Goal: Complete application form: Complete application form

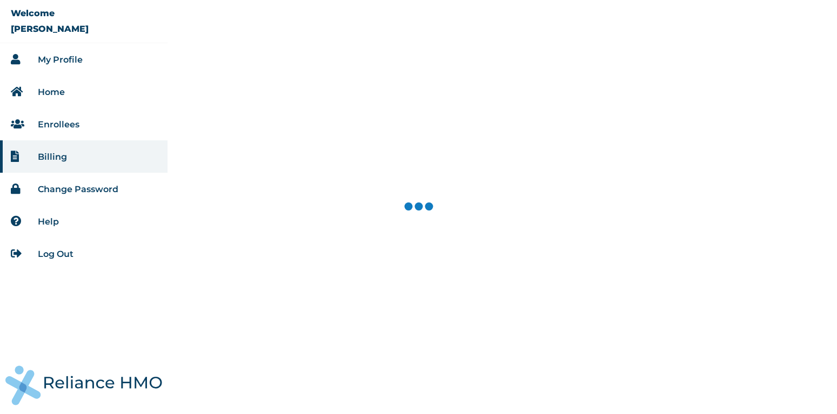
select select "18028"
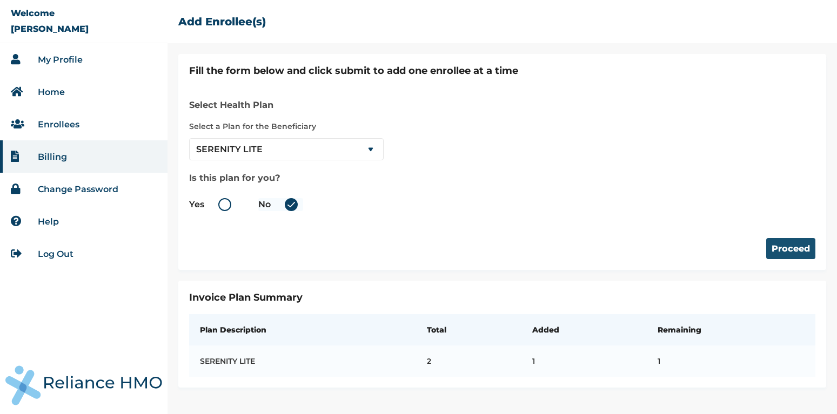
click at [785, 252] on button "Proceed" at bounding box center [790, 248] width 49 height 21
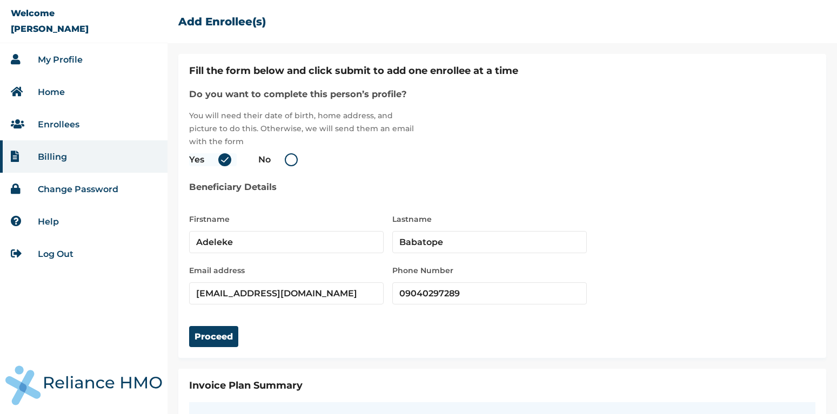
click at [295, 160] on label "No" at bounding box center [280, 159] width 45 height 13
click at [281, 160] on input "No" at bounding box center [272, 159] width 17 height 17
radio input "true"
click at [492, 240] on input "Babatope" at bounding box center [489, 242] width 195 height 22
type input "B"
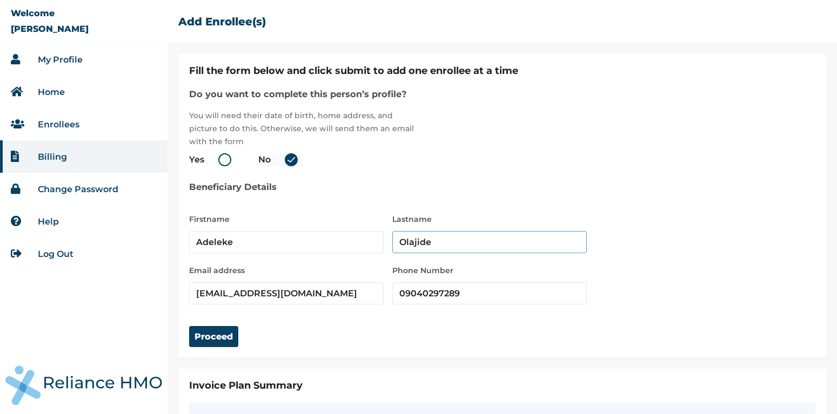
type input "Olajide"
click at [475, 301] on input "09040297289" at bounding box center [489, 294] width 195 height 22
type input "09040297286"
click at [229, 296] on input "[EMAIL_ADDRESS][DOMAIN_NAME]" at bounding box center [286, 294] width 195 height 22
click at [219, 341] on button "Proceed" at bounding box center [213, 336] width 49 height 21
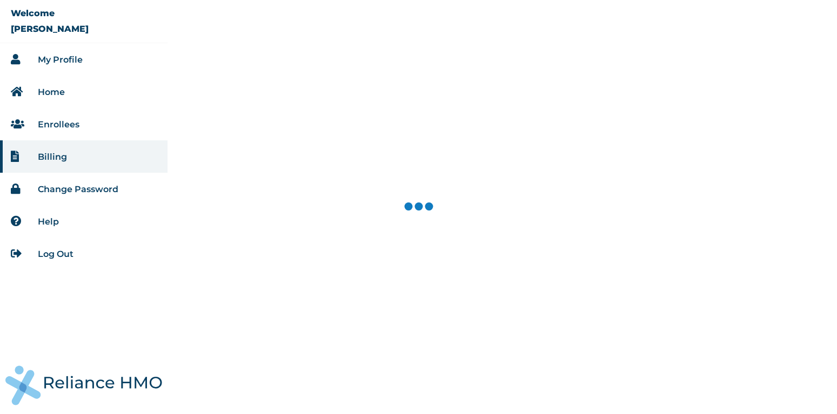
select select "18028"
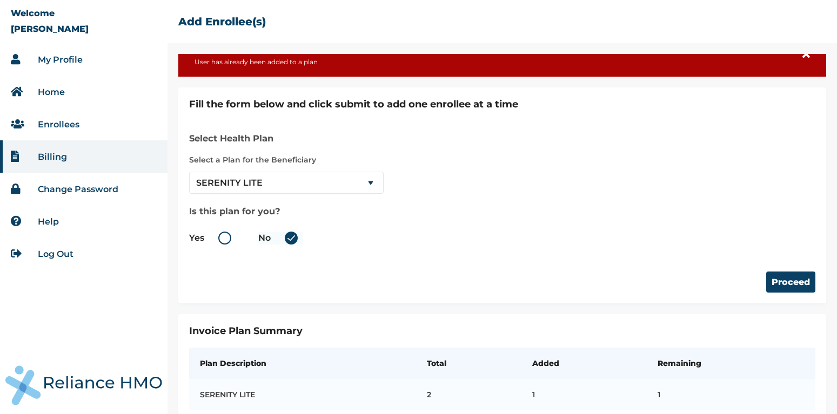
scroll to position [40, 0]
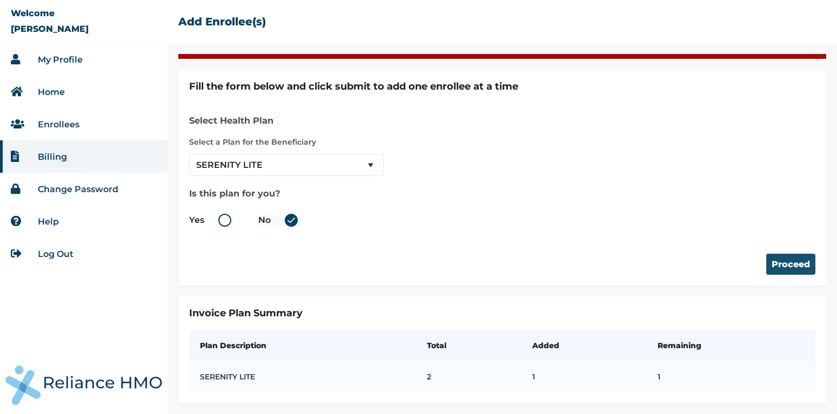
click at [783, 266] on button "Proceed" at bounding box center [790, 264] width 49 height 21
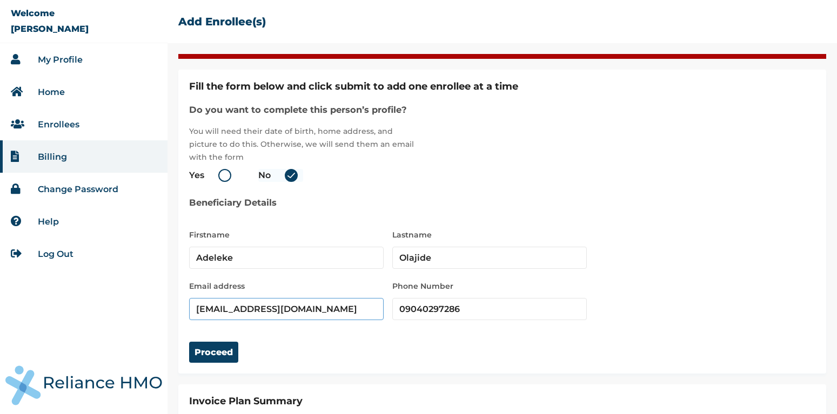
click at [292, 309] on input "[EMAIL_ADDRESS][DOMAIN_NAME]" at bounding box center [286, 309] width 195 height 22
type input "[EMAIL_ADDRESS][DOMAIN_NAME]"
click at [208, 347] on button "Proceed" at bounding box center [213, 352] width 49 height 21
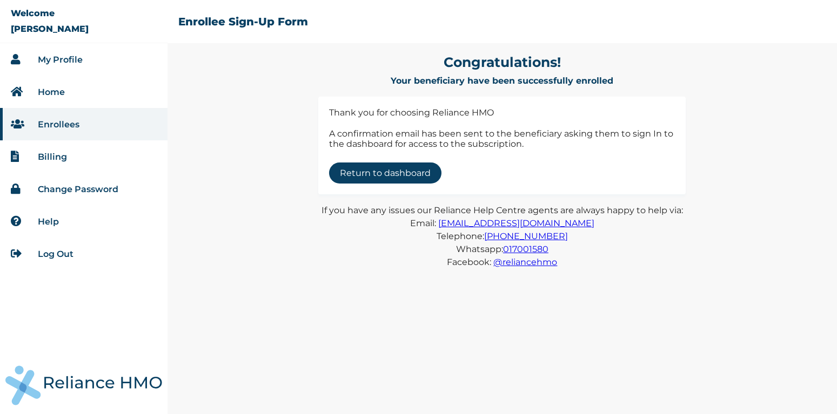
click at [368, 177] on link "Return to dashboard" at bounding box center [385, 173] width 112 height 21
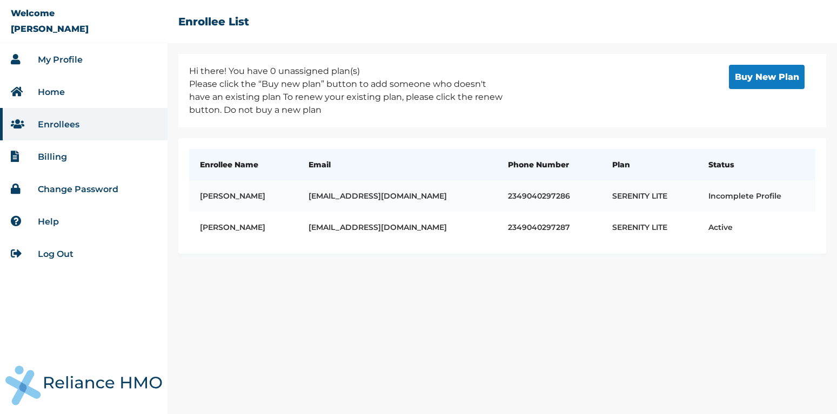
click at [732, 196] on td "Incomplete Profile" at bounding box center [757, 195] width 118 height 31
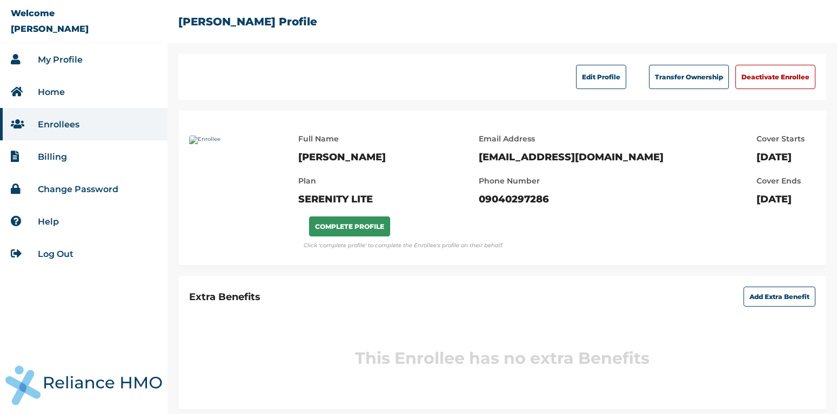
click at [340, 229] on button "COMPLETE PROFILE" at bounding box center [349, 227] width 81 height 20
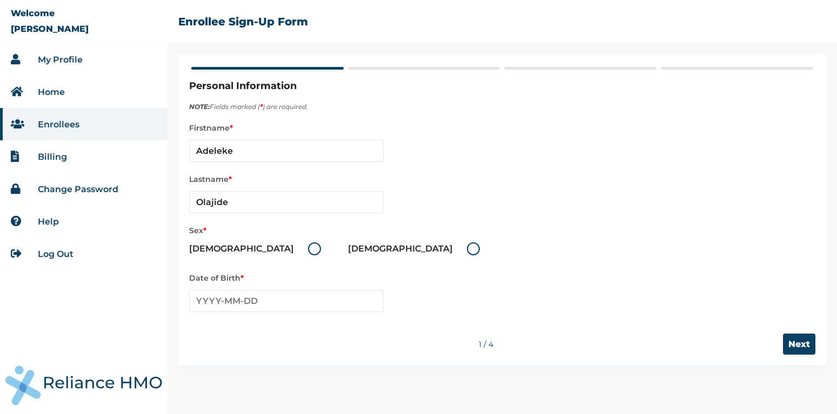
click at [234, 250] on label "[DEMOGRAPHIC_DATA]" at bounding box center [257, 249] width 137 height 13
click at [293, 250] on input "[DEMOGRAPHIC_DATA]" at bounding box center [301, 248] width 17 height 17
radio input "true"
click at [211, 306] on input "text" at bounding box center [286, 301] width 195 height 22
click at [203, 326] on span "‹" at bounding box center [197, 322] width 11 height 13
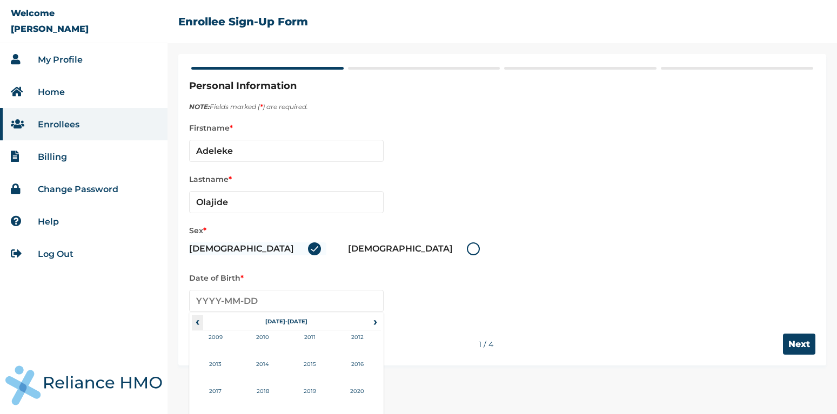
click at [203, 326] on span "‹" at bounding box center [197, 322] width 11 height 13
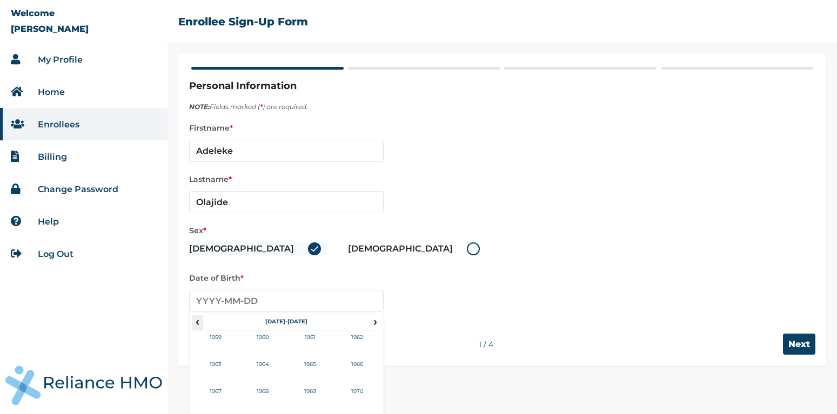
click at [203, 326] on span "‹" at bounding box center [197, 322] width 11 height 13
click at [256, 387] on td "1958" at bounding box center [263, 398] width 48 height 27
click at [267, 352] on td "Feb" at bounding box center [263, 344] width 48 height 27
click at [312, 408] on td "27" at bounding box center [313, 413] width 27 height 15
type input "[DATE]"
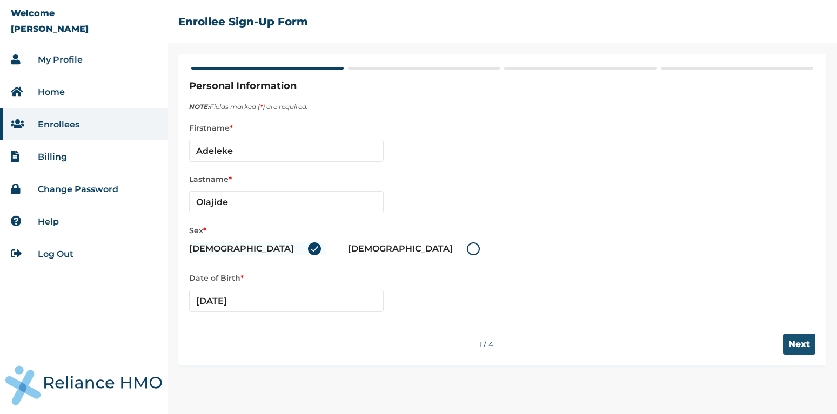
click at [789, 339] on input "Next" at bounding box center [799, 344] width 32 height 21
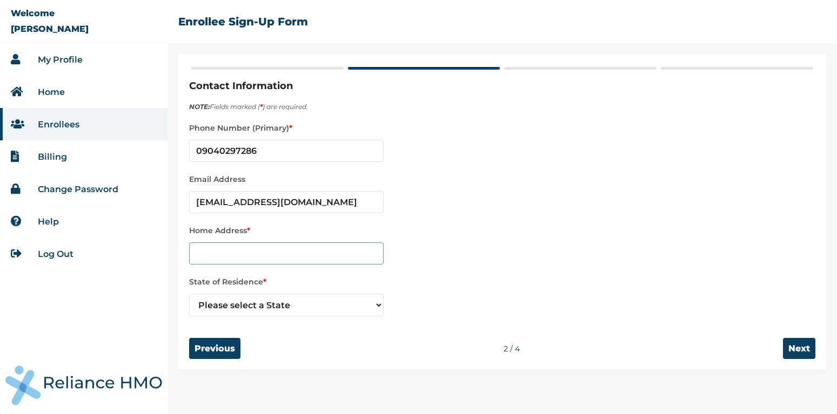
click at [216, 248] on input "text" at bounding box center [286, 254] width 195 height 22
type input "[STREET_ADDRESS]"
click at [189, 294] on select "Please select a State [PERSON_NAME] (FCT) [PERSON_NAME] Ibom [GEOGRAPHIC_DATA] …" at bounding box center [286, 305] width 195 height 23
select select "25"
click option "[GEOGRAPHIC_DATA]" at bounding box center [0, 0] width 0 height 0
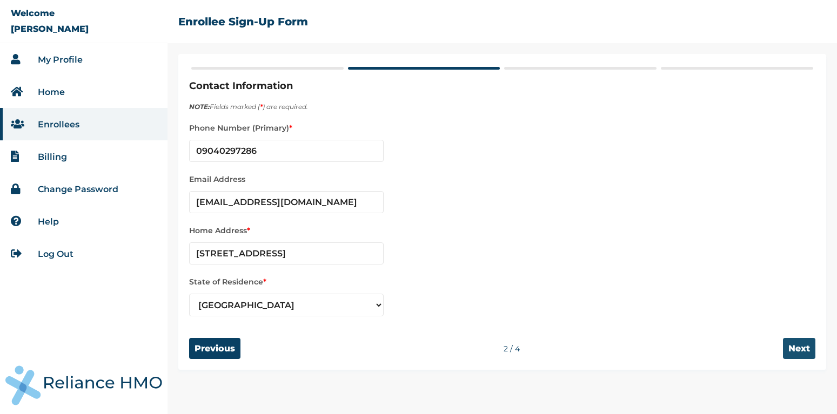
click at [799, 349] on input "Next" at bounding box center [799, 348] width 32 height 21
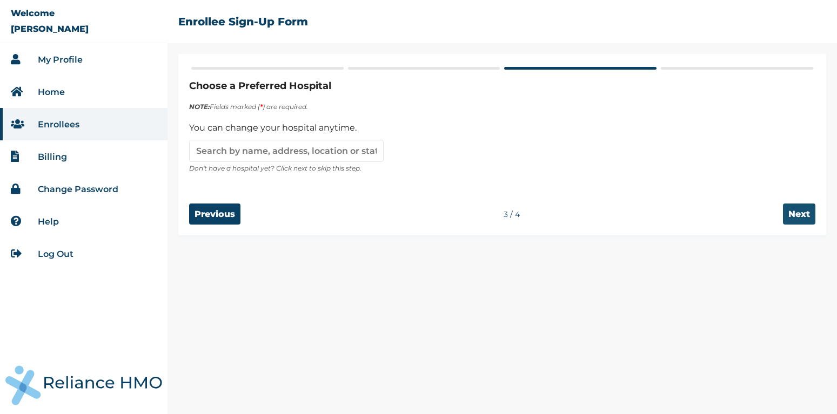
click at [797, 214] on input "Next" at bounding box center [799, 214] width 32 height 21
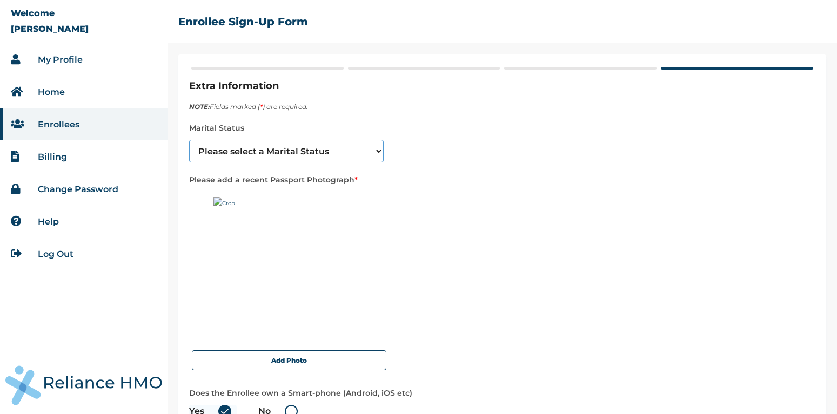
click at [189, 140] on select "Please select a Marital Status [DEMOGRAPHIC_DATA] Married [DEMOGRAPHIC_DATA] Wi…" at bounding box center [286, 151] width 195 height 23
select select "2"
click option "Married" at bounding box center [0, 0] width 0 height 0
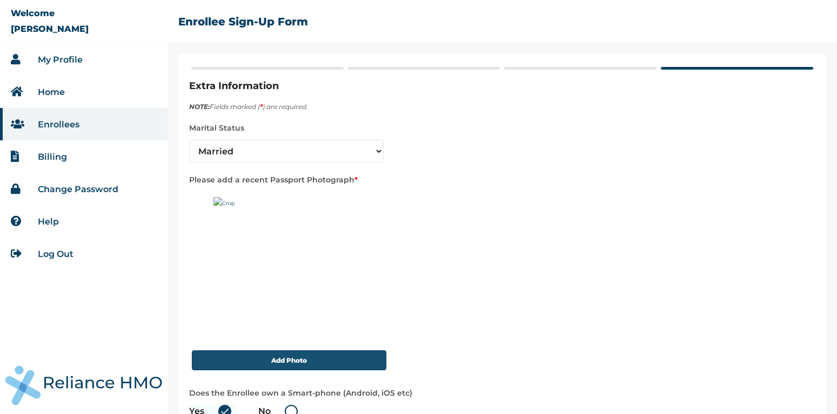
click at [306, 365] on button "Add Photo" at bounding box center [289, 361] width 195 height 20
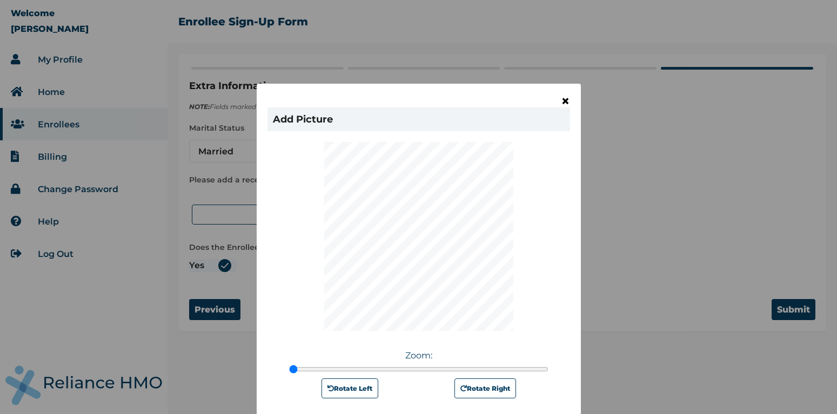
click at [566, 101] on span "×" at bounding box center [565, 101] width 9 height 13
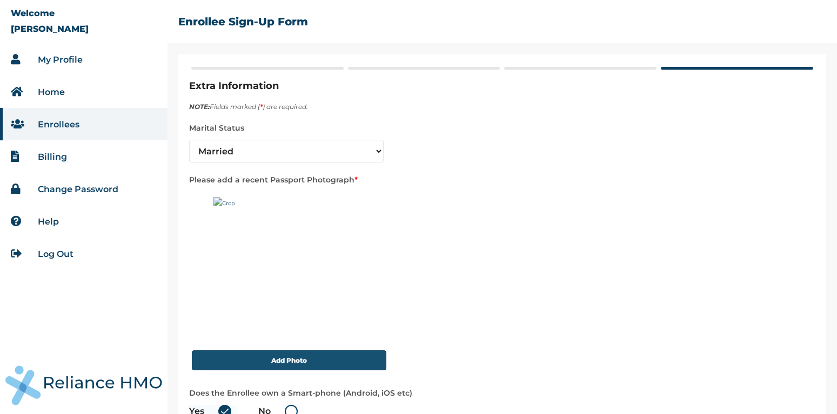
click at [344, 360] on button "Add Photo" at bounding box center [289, 361] width 195 height 20
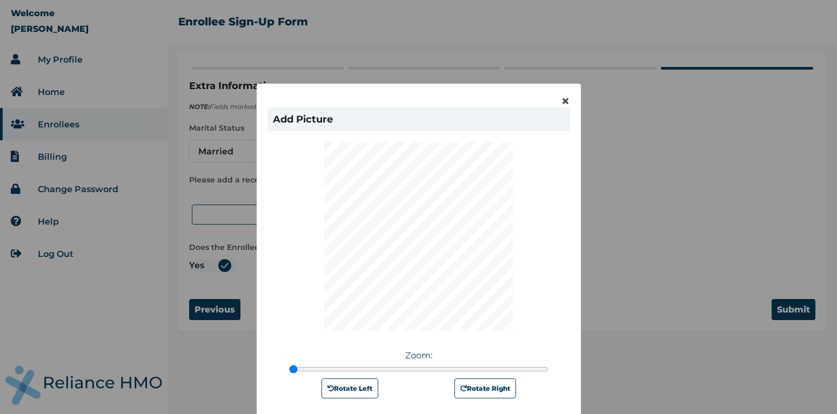
scroll to position [122, 0]
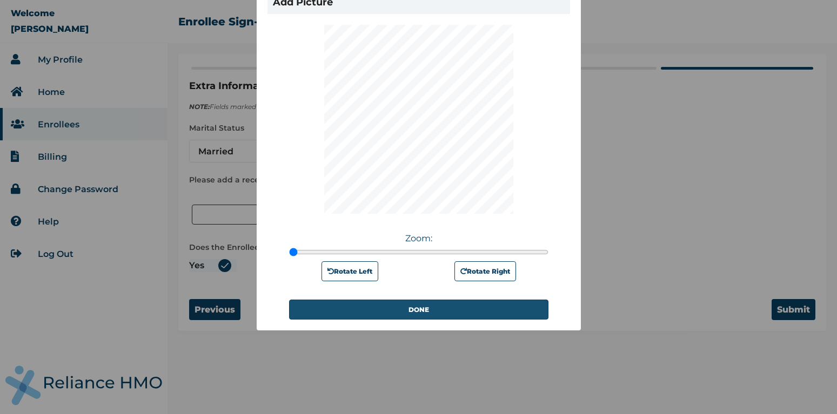
click at [432, 317] on button "DONE" at bounding box center [418, 310] width 259 height 20
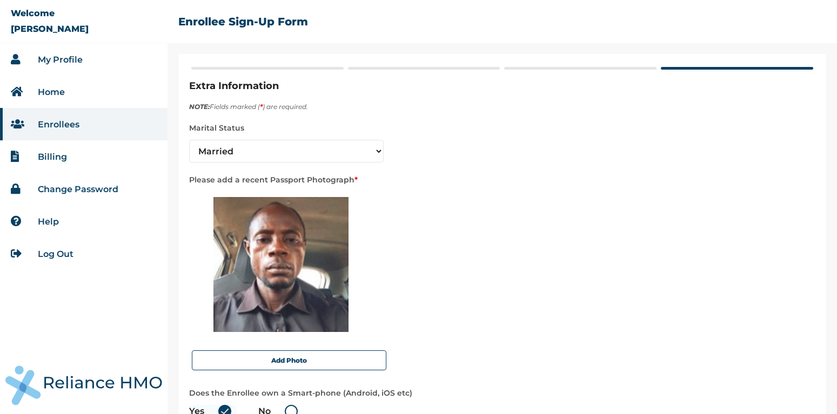
click at [292, 407] on label "No" at bounding box center [280, 411] width 45 height 13
click at [287, 407] on input "No" at bounding box center [278, 411] width 17 height 17
radio input "true"
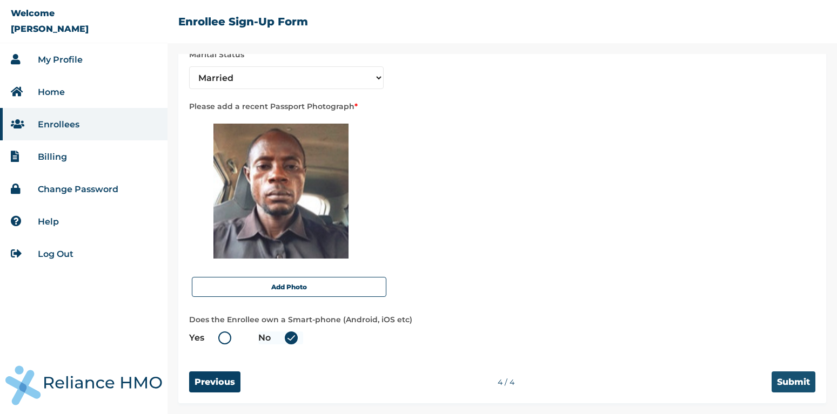
click at [799, 376] on input "Submit" at bounding box center [794, 382] width 44 height 21
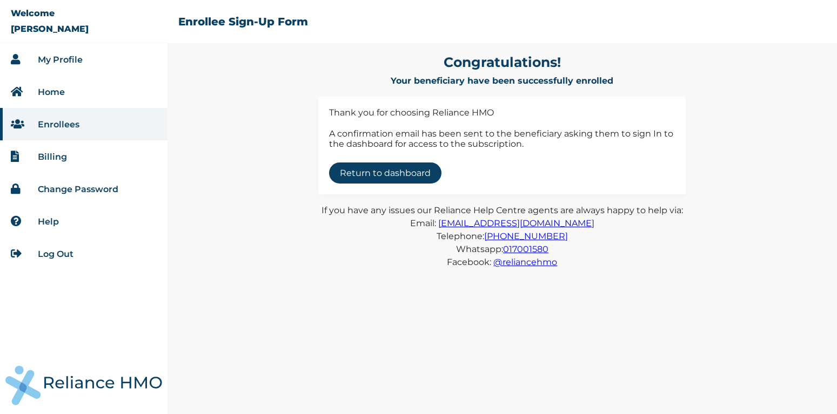
click at [436, 181] on link "Return to dashboard" at bounding box center [385, 173] width 112 height 21
